Goal: Register for event/course

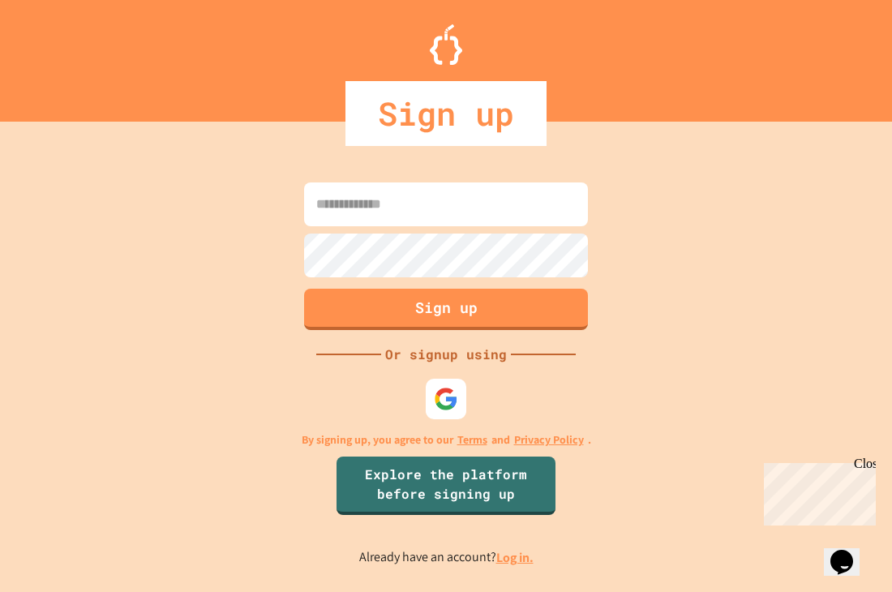
click at [389, 225] on input at bounding box center [446, 204] width 284 height 44
type input "**********"
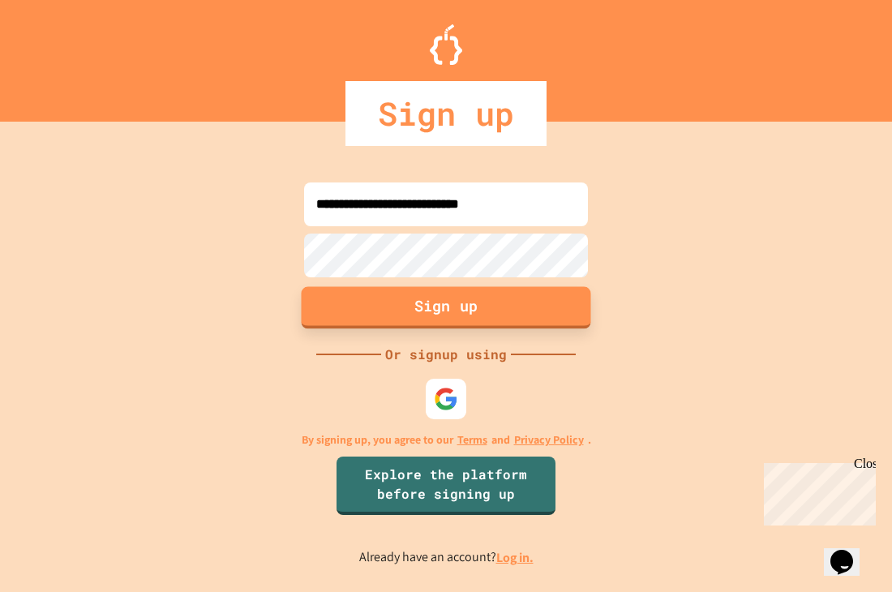
click at [482, 305] on button "Sign up" at bounding box center [447, 307] width 290 height 42
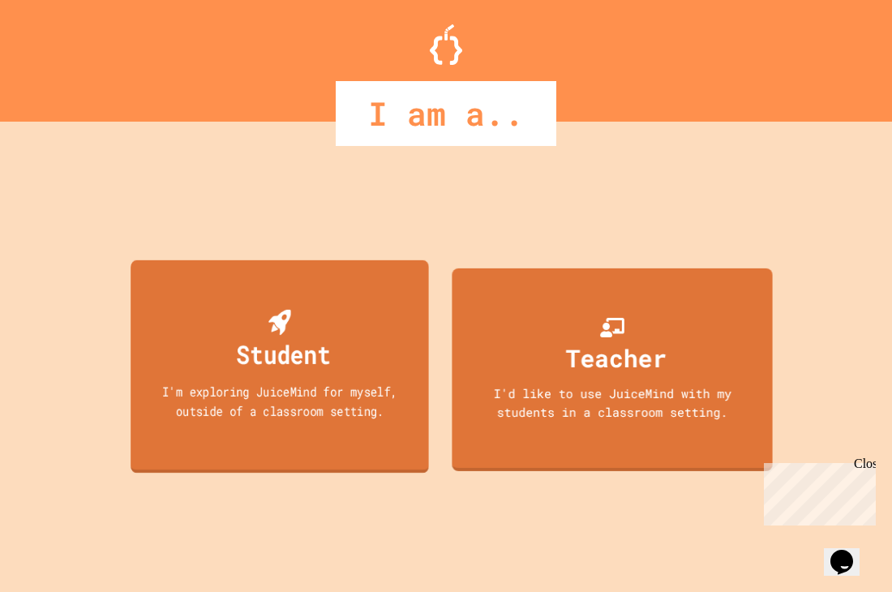
click at [330, 325] on div "Student" at bounding box center [279, 342] width 101 height 64
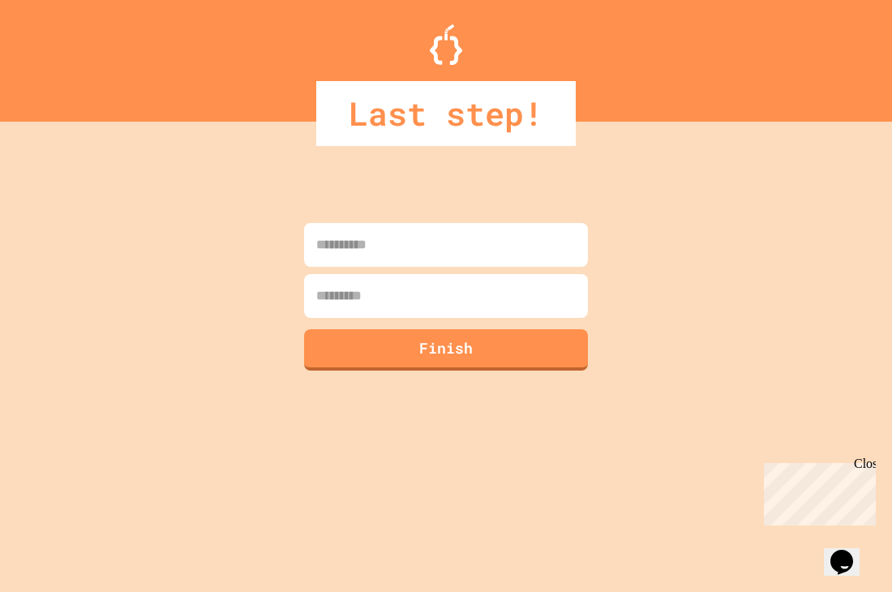
click at [456, 247] on input at bounding box center [446, 245] width 284 height 44
type input "*****"
click at [405, 294] on input at bounding box center [446, 296] width 284 height 44
type input "******"
click at [426, 352] on button "Finish" at bounding box center [447, 348] width 290 height 42
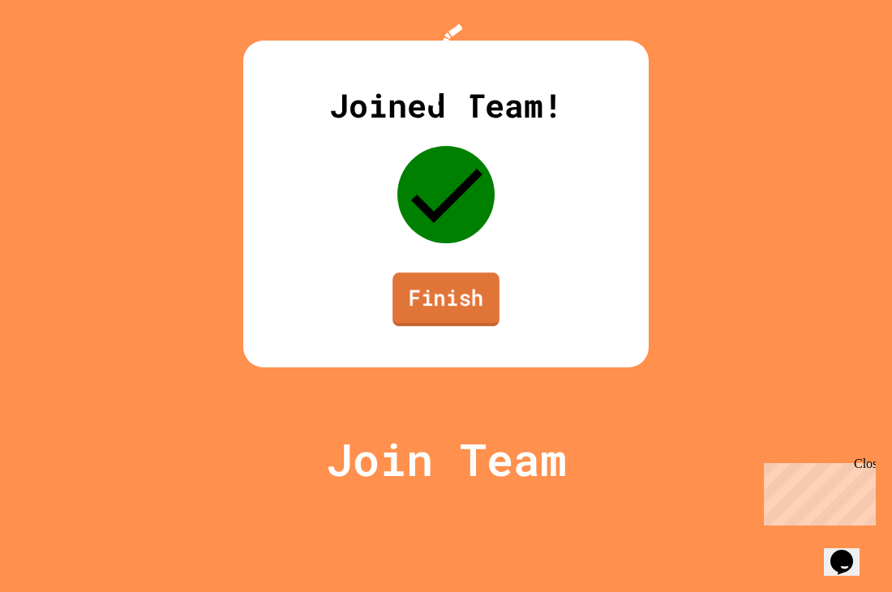
click at [423, 326] on link "Finish" at bounding box center [446, 300] width 107 height 54
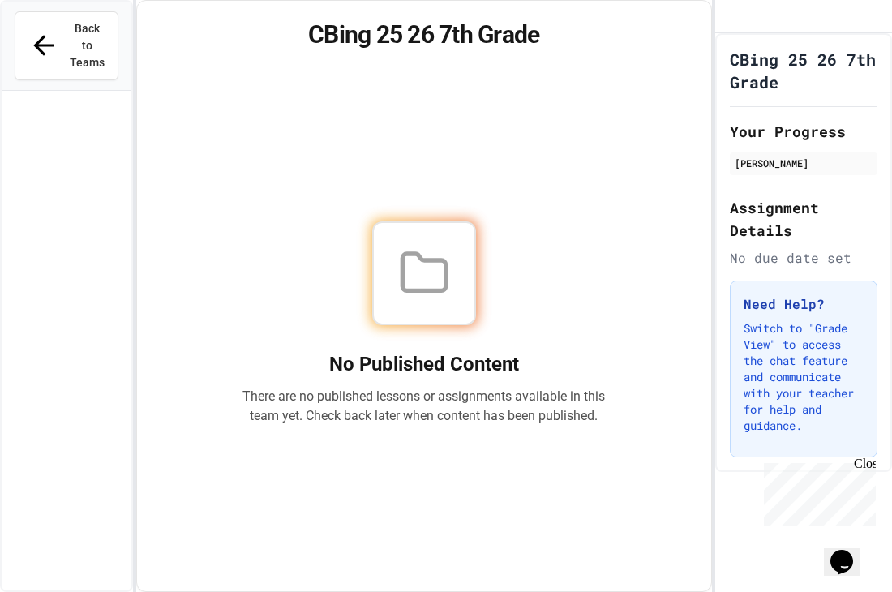
click at [530, 196] on div "No Published Content There are no published lessons or assignments available in…" at bounding box center [424, 323] width 535 height 496
click at [432, 247] on icon at bounding box center [424, 273] width 52 height 52
click at [12, 22] on div "Back to Teams" at bounding box center [67, 46] width 130 height 89
click at [73, 49] on span "Back to Teams" at bounding box center [87, 45] width 36 height 51
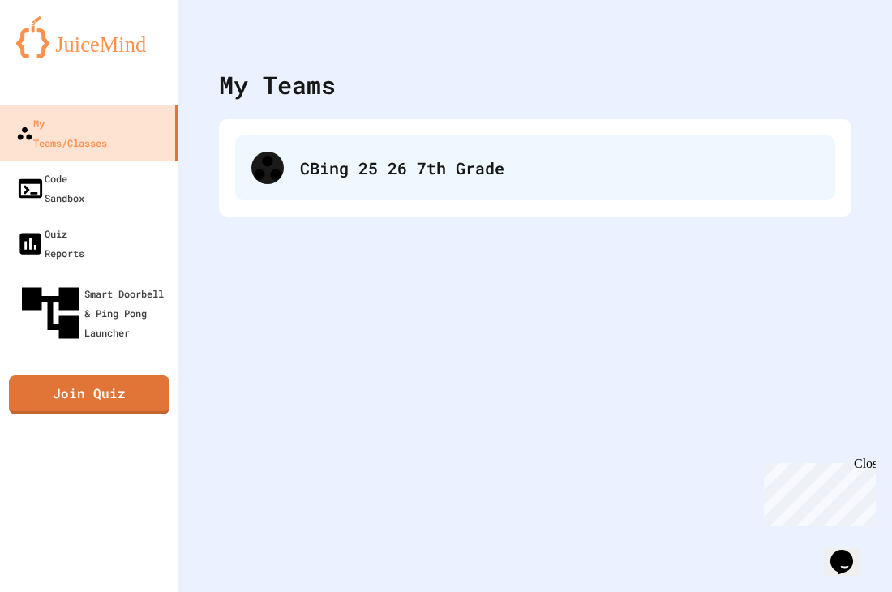
click at [341, 140] on div "CBing 25 26 7th Grade" at bounding box center [535, 167] width 600 height 65
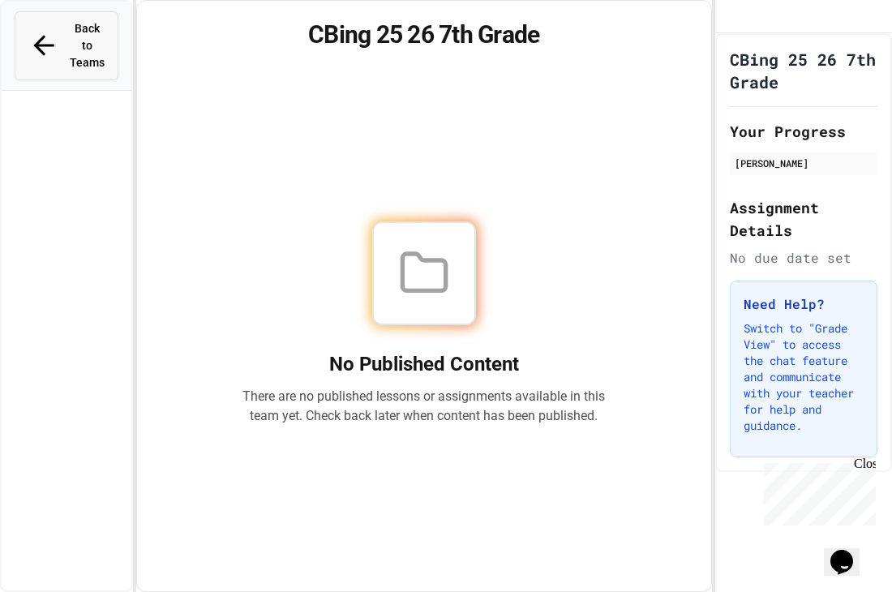
click at [32, 41] on icon at bounding box center [43, 45] width 31 height 31
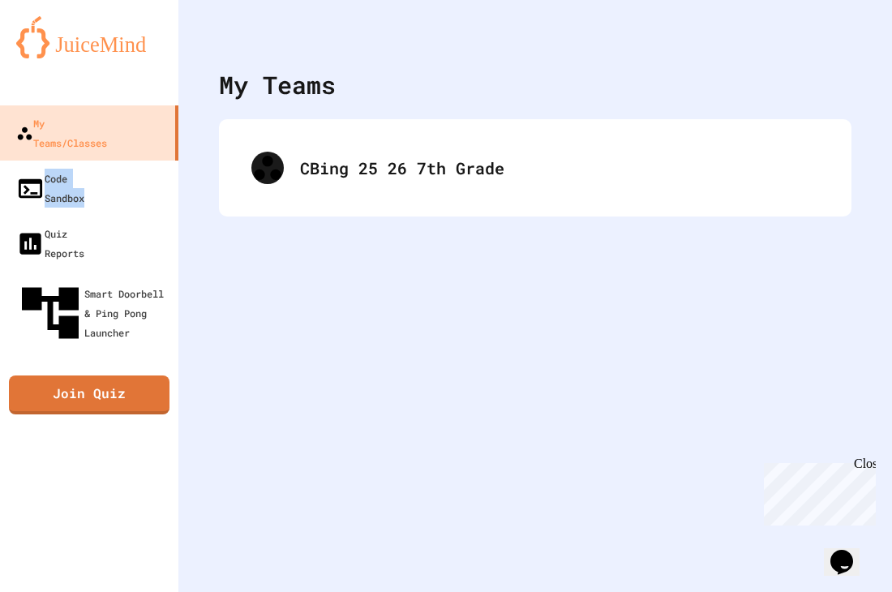
click at [344, 32] on div at bounding box center [535, 24] width 714 height 49
click at [125, 373] on link "Join Quiz" at bounding box center [89, 393] width 158 height 41
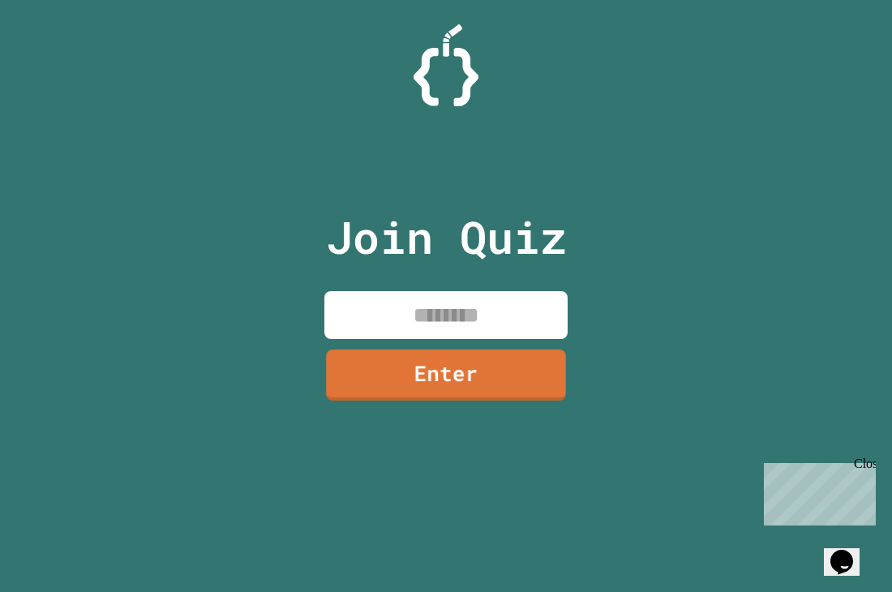
click at [427, 300] on input at bounding box center [445, 315] width 243 height 48
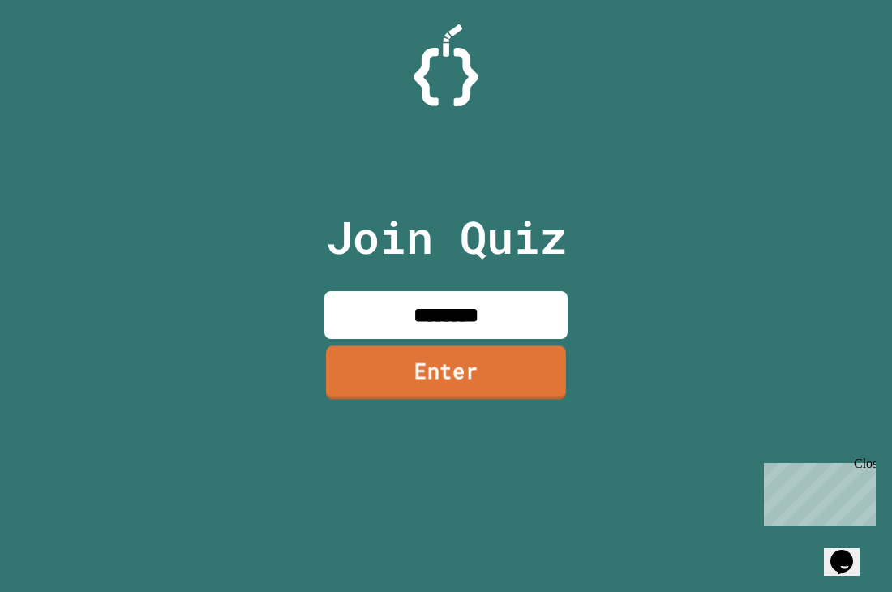
type input "********"
click at [457, 377] on link "Enter" at bounding box center [446, 373] width 240 height 54
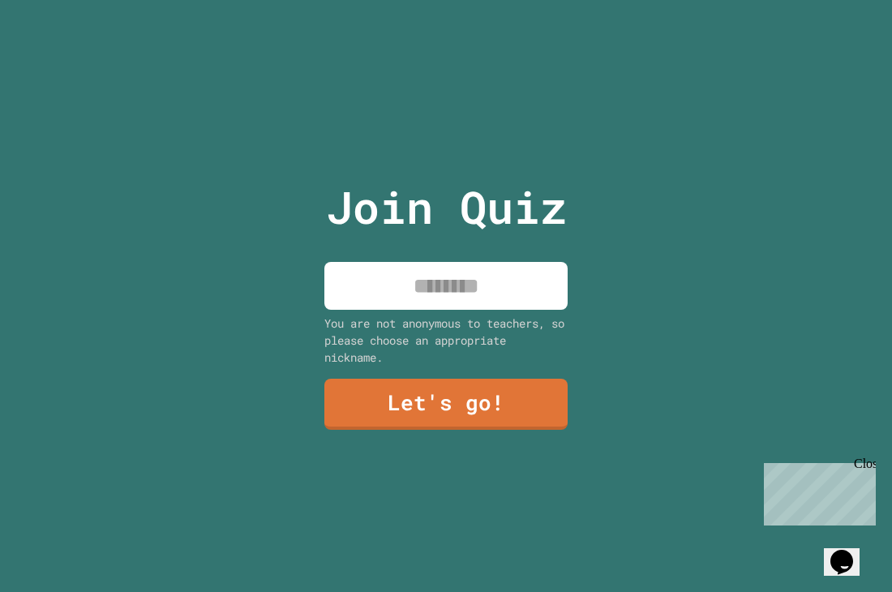
click at [441, 302] on input at bounding box center [445, 286] width 243 height 48
type input "*"
type input "*****"
click at [474, 404] on link "Let's go!" at bounding box center [445, 403] width 247 height 54
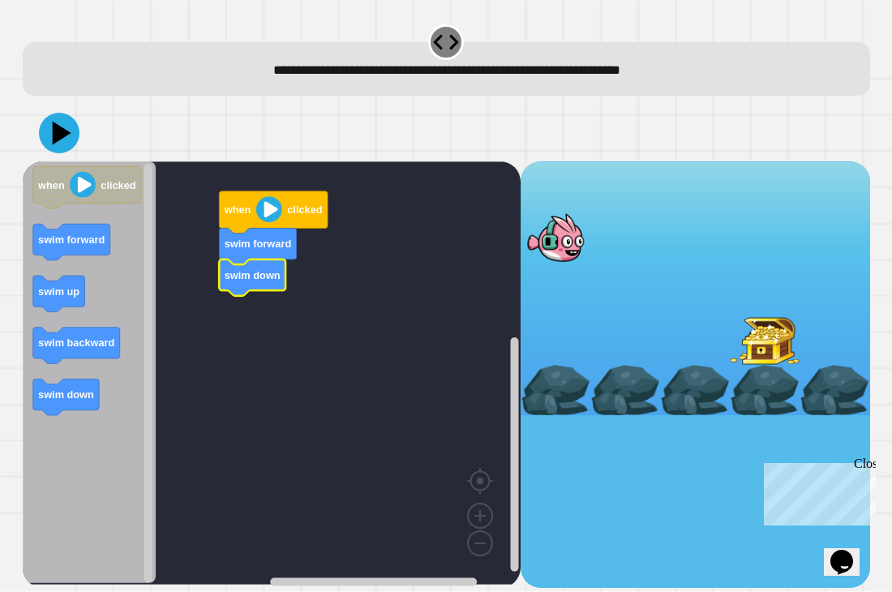
click at [273, 208] on image "Blockly Workspace" at bounding box center [268, 210] width 26 height 26
click at [268, 211] on image "Blockly Workspace" at bounding box center [268, 210] width 26 height 26
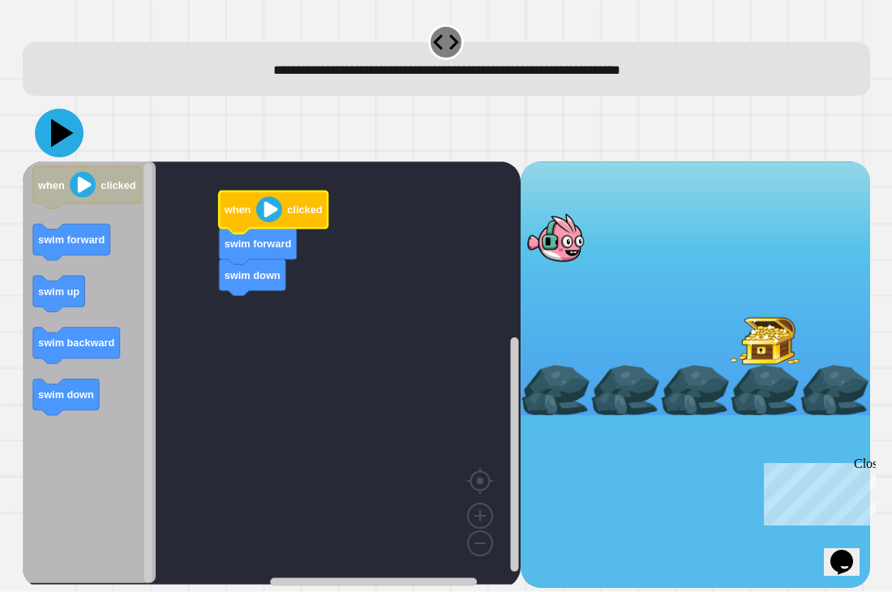
click at [60, 140] on icon at bounding box center [62, 133] width 23 height 28
click at [590, 259] on div at bounding box center [556, 238] width 70 height 51
click at [589, 258] on div at bounding box center [556, 238] width 70 height 51
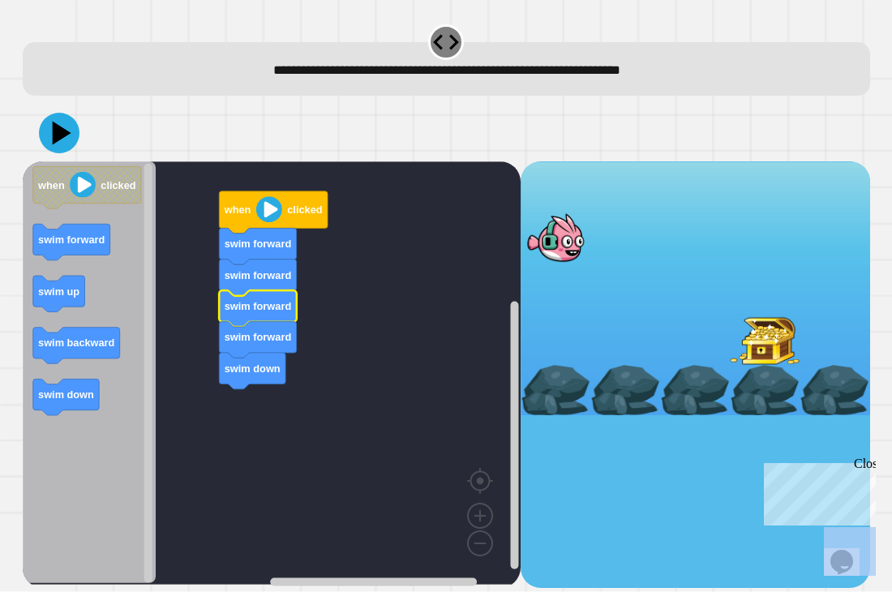
click at [254, 322] on icon "Blockly Workspace" at bounding box center [257, 309] width 77 height 36
click at [54, 135] on icon at bounding box center [62, 133] width 23 height 28
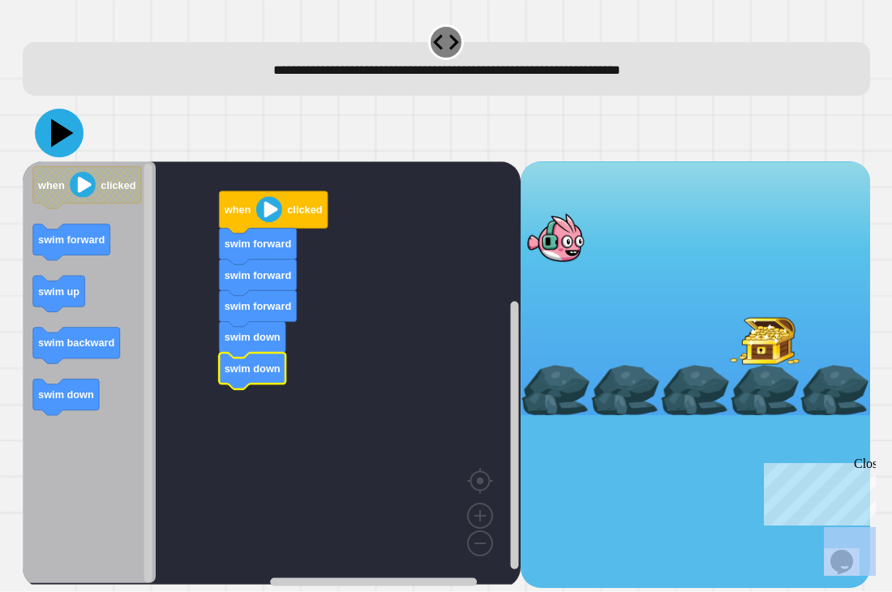
click at [67, 137] on icon at bounding box center [59, 133] width 49 height 49
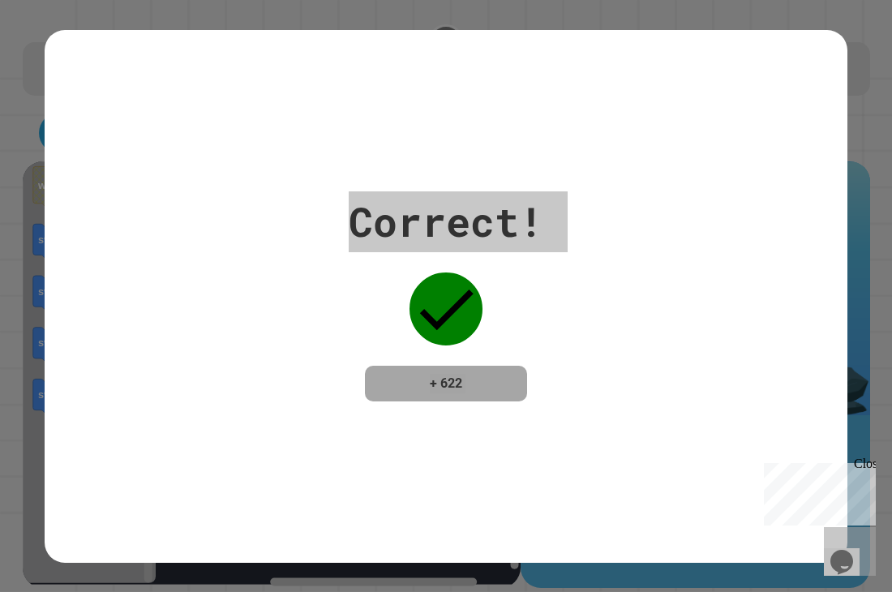
click at [869, 463] on div "Close" at bounding box center [864, 467] width 20 height 20
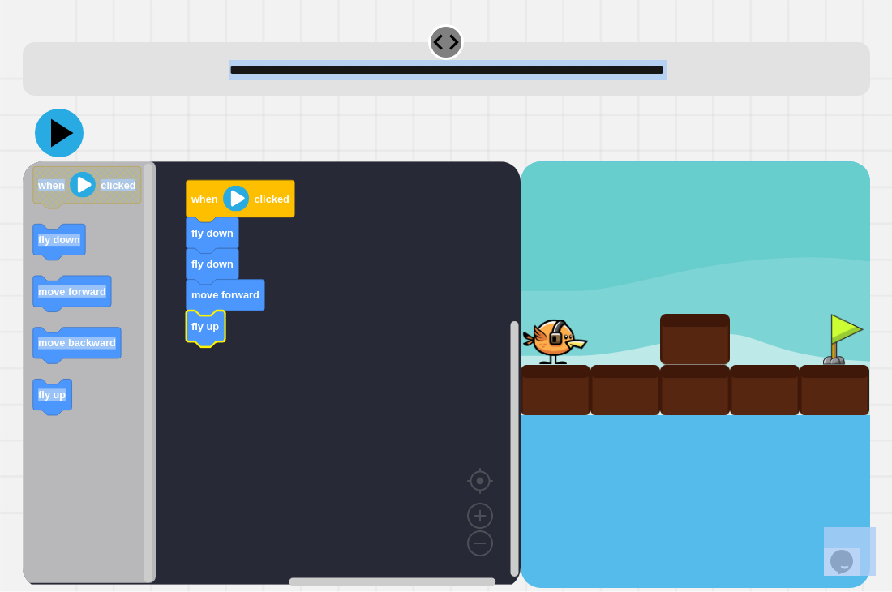
click at [58, 127] on icon at bounding box center [59, 133] width 49 height 49
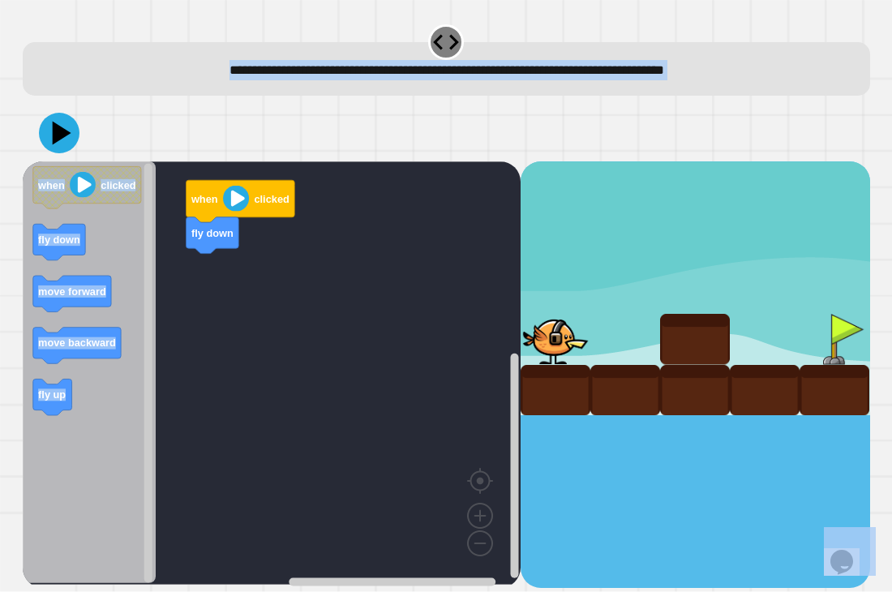
click at [100, 263] on div "when clicked fly down when clicked fly down move forward move backward fly up" at bounding box center [272, 374] width 499 height 426
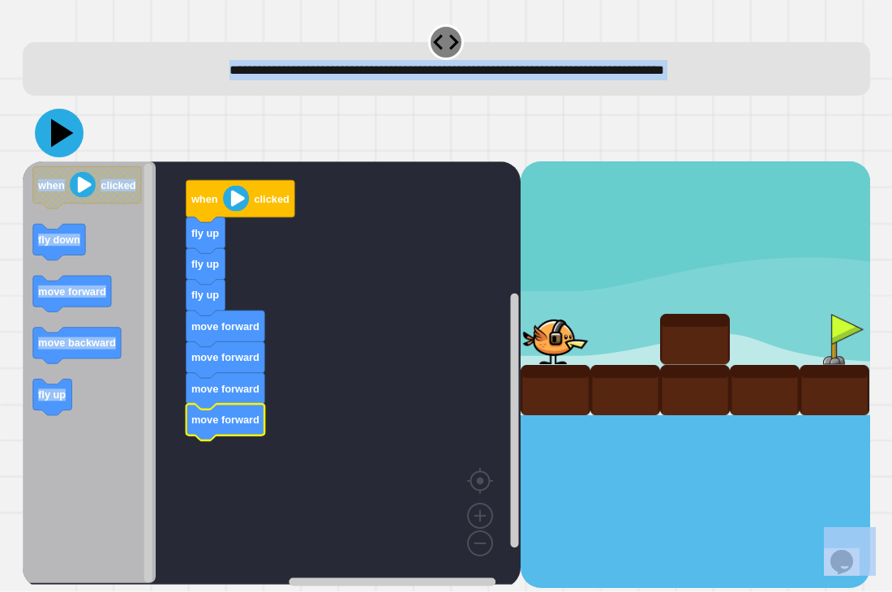
click at [62, 138] on icon at bounding box center [62, 133] width 23 height 28
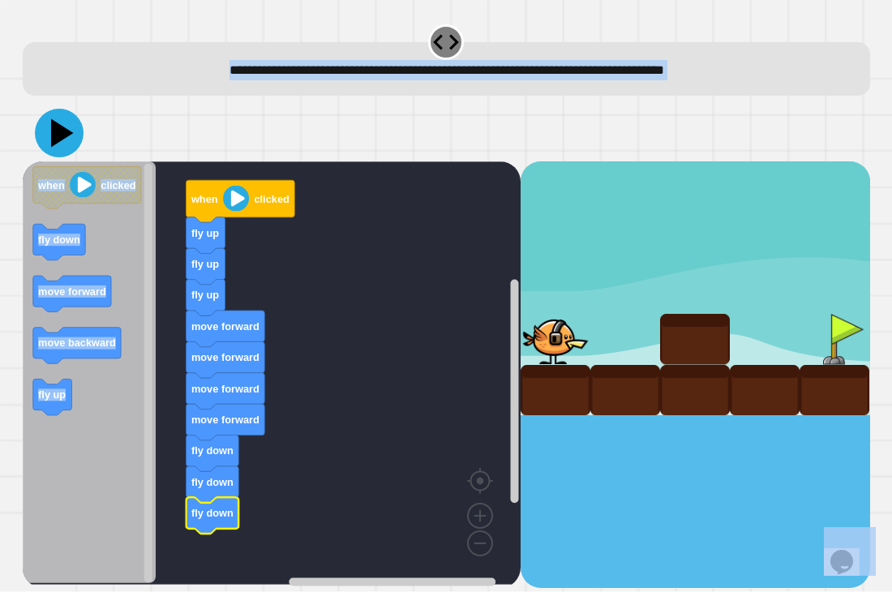
click at [52, 137] on icon at bounding box center [62, 133] width 23 height 28
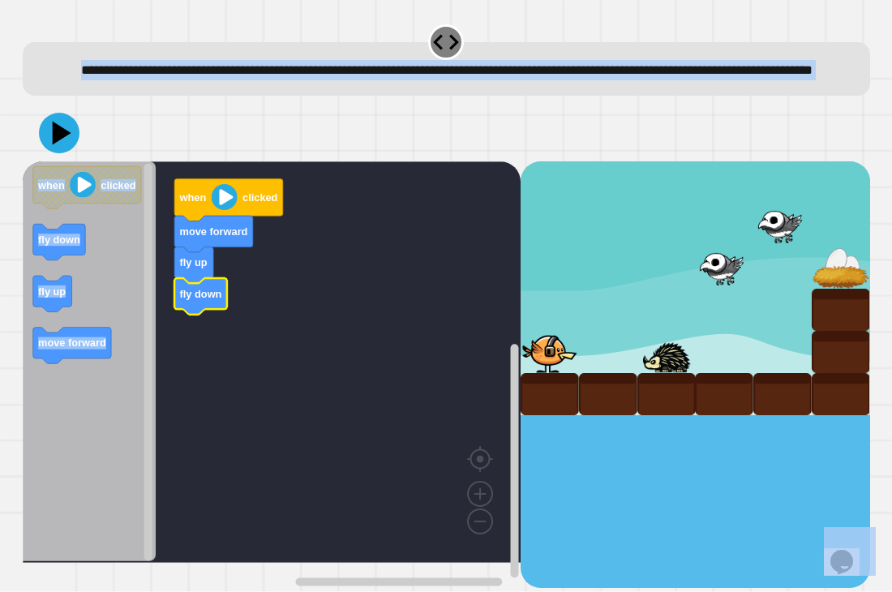
click at [222, 210] on image "Blockly Workspace" at bounding box center [224, 197] width 26 height 26
click at [34, 311] on icon "when clicked fly down fly up move forward" at bounding box center [90, 361] width 134 height 401
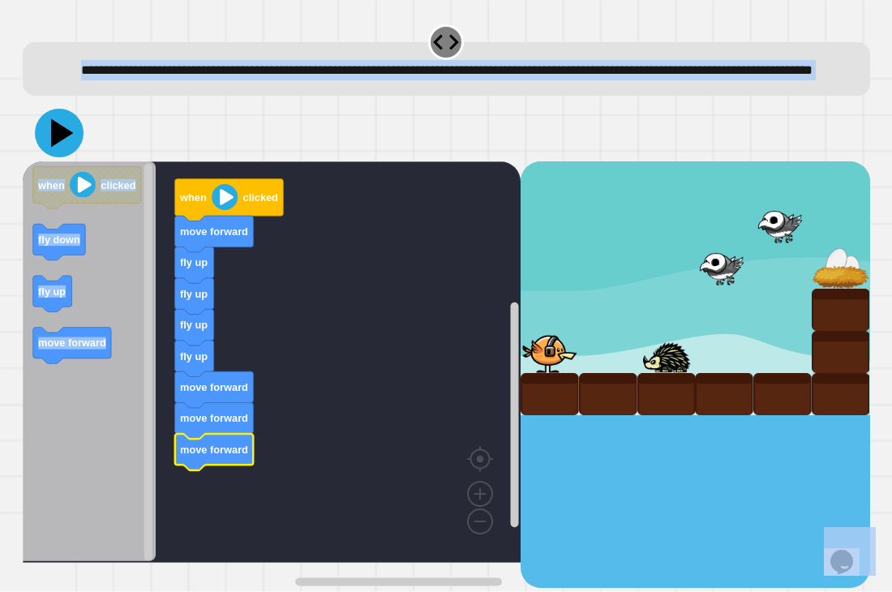
click at [58, 148] on icon at bounding box center [62, 133] width 23 height 28
click at [73, 157] on icon at bounding box center [59, 133] width 49 height 49
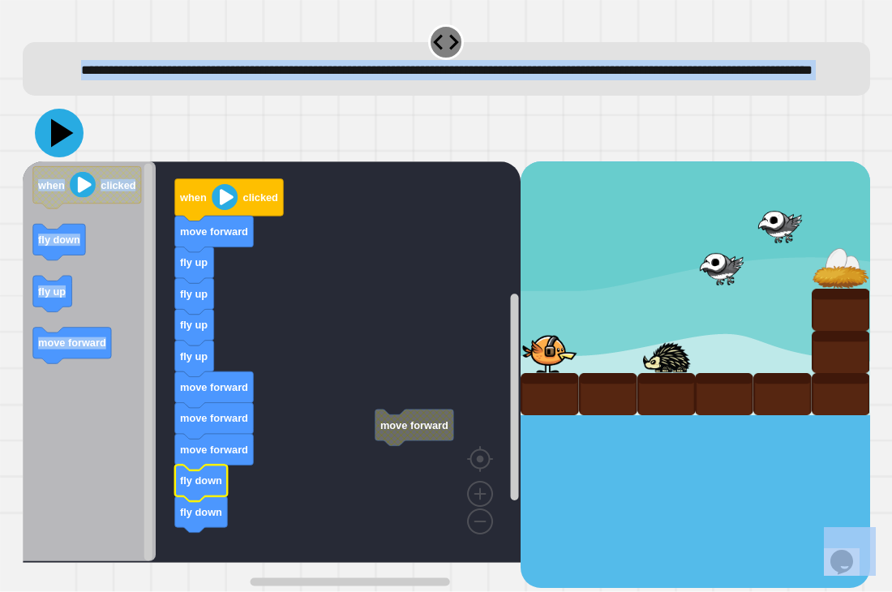
click at [54, 148] on icon at bounding box center [62, 133] width 23 height 28
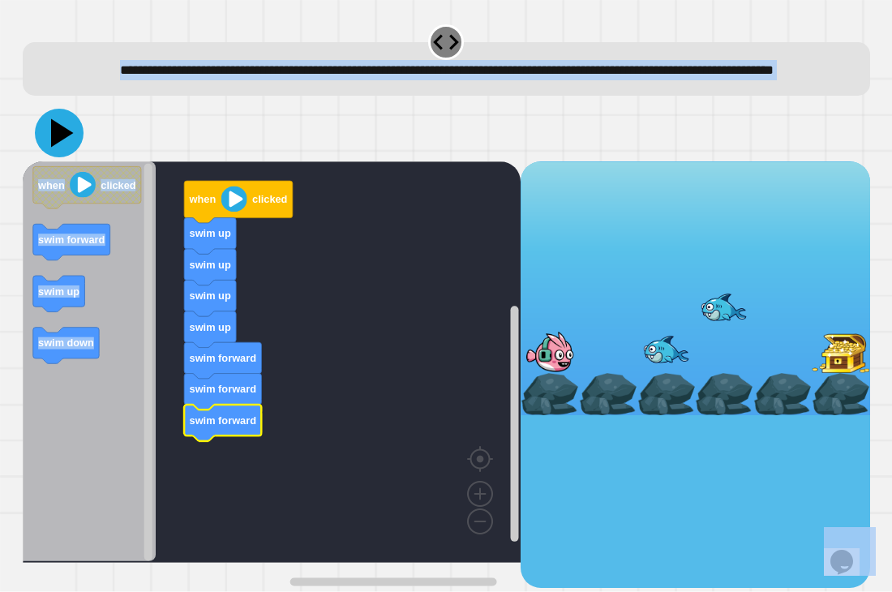
click at [51, 156] on icon at bounding box center [59, 133] width 49 height 49
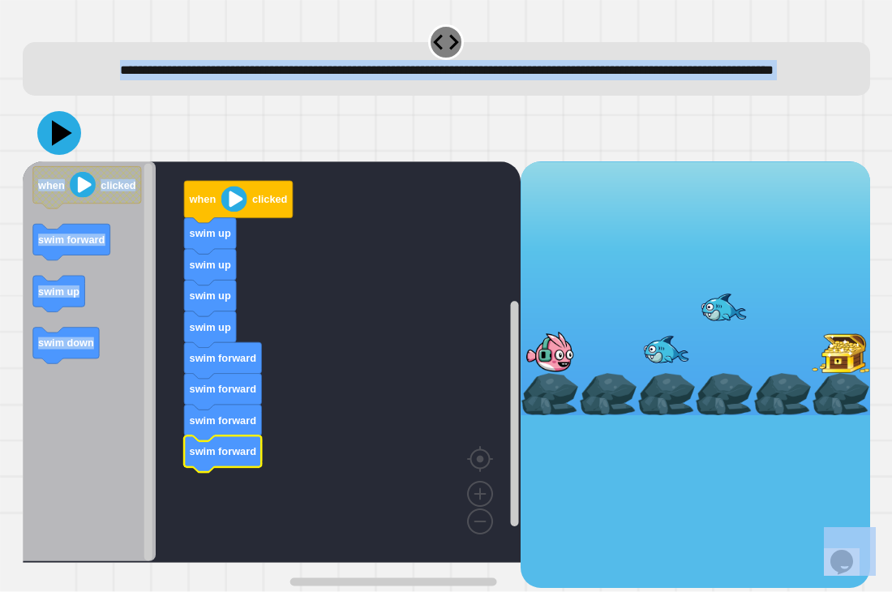
click at [63, 143] on icon at bounding box center [59, 133] width 44 height 44
click at [56, 147] on icon at bounding box center [62, 133] width 22 height 28
